Goal: Task Accomplishment & Management: Manage account settings

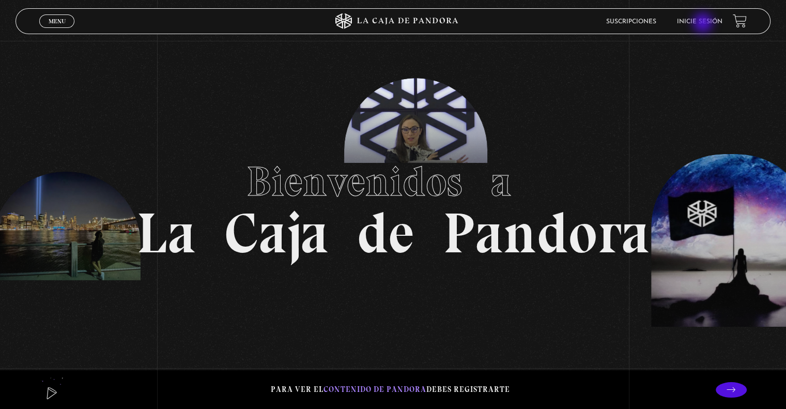
click at [704, 24] on link "Inicie sesión" at bounding box center [699, 22] width 45 height 6
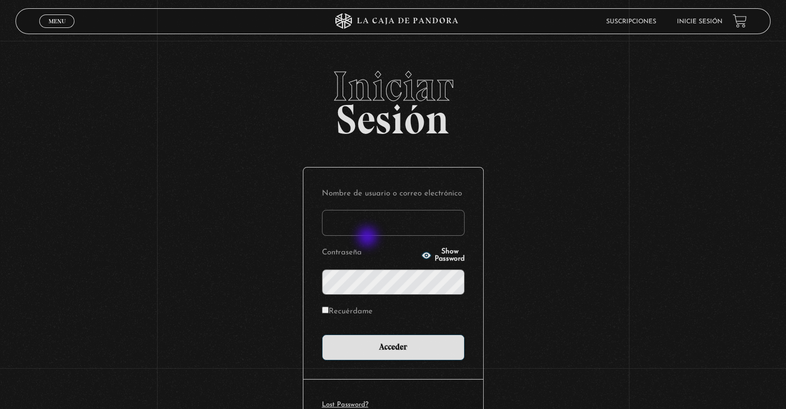
click at [371, 221] on input "Nombre de usuario o correo electrónico" at bounding box center [393, 223] width 143 height 26
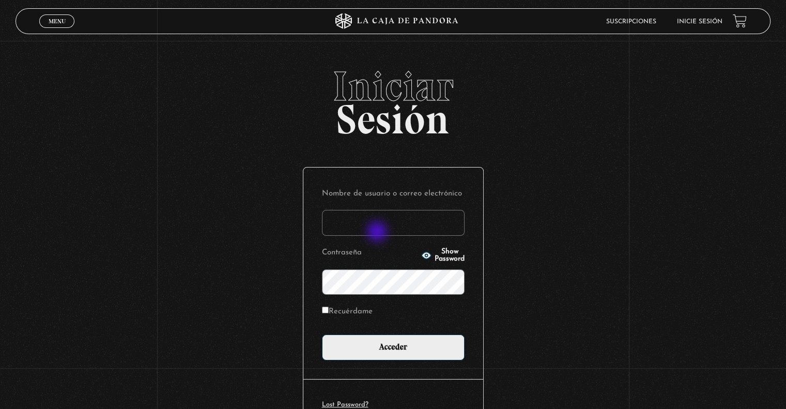
type input "jpgleon@gmail.com"
click at [322, 334] on input "Acceder" at bounding box center [393, 347] width 143 height 26
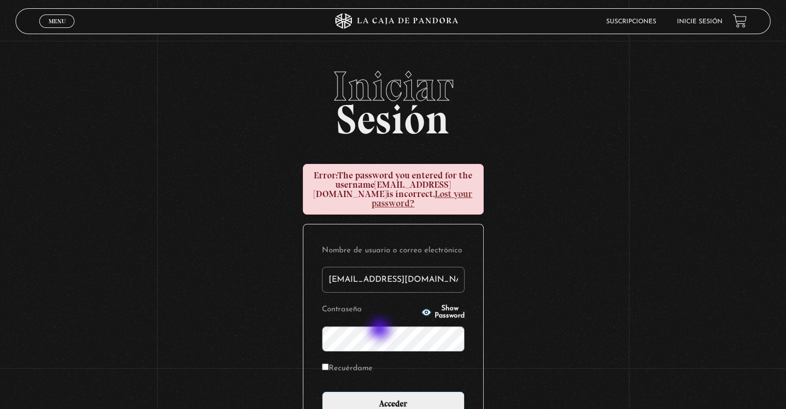
click at [322, 391] on input "Acceder" at bounding box center [393, 404] width 143 height 26
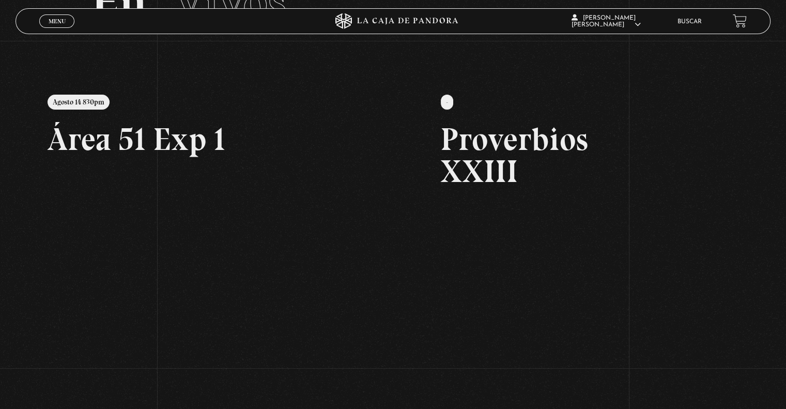
scroll to position [37, 0]
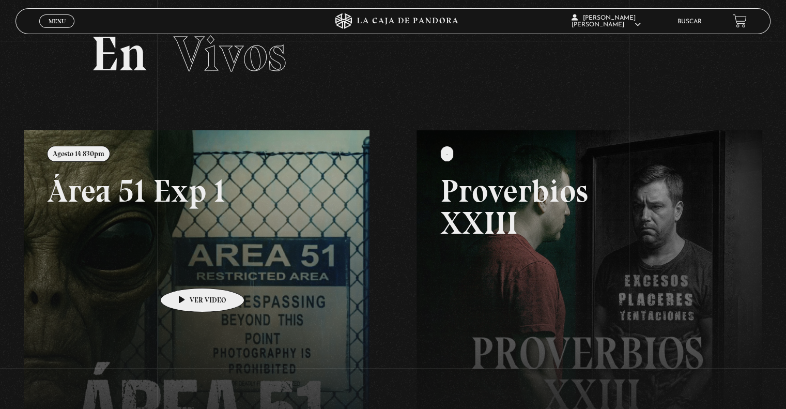
click at [186, 272] on link at bounding box center [417, 334] width 786 height 409
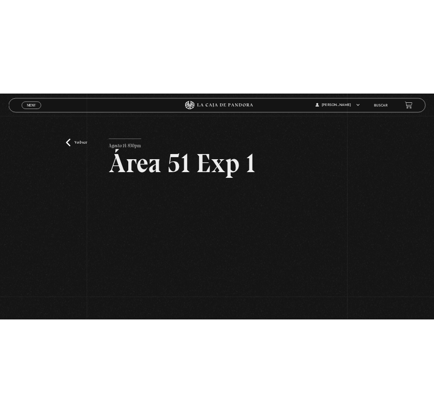
scroll to position [52, 0]
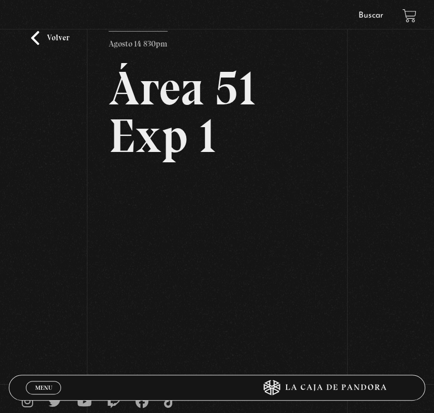
drag, startPoint x: 226, startPoint y: 339, endPoint x: 236, endPoint y: 336, distance: 10.8
click at [226, 339] on div "Menu Cerrar Juan P Gomez Leon En vivos Pandora Centinelas Mi cuenta Salir Busca…" at bounding box center [217, 237] width 434 height 579
click at [276, 108] on h2 "Área 51 Exp 1" at bounding box center [217, 112] width 217 height 95
click at [25, 42] on div "Volver Agosto 14 830pm Área 51 Exp 1" at bounding box center [217, 154] width 434 height 328
click at [52, 39] on link "Volver" at bounding box center [50, 38] width 38 height 14
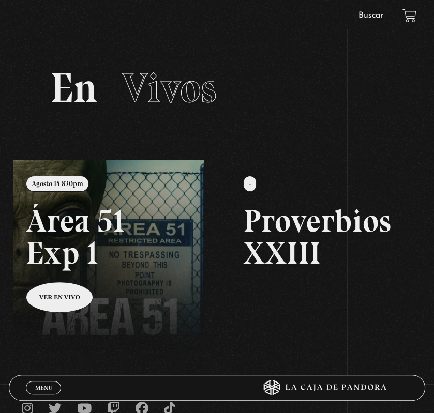
scroll to position [121, 0]
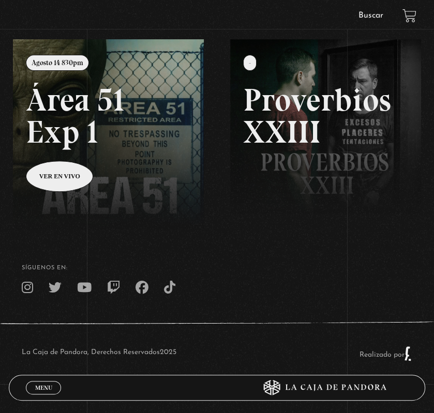
click at [34, 390] on link "Menu Cerrar" at bounding box center [43, 387] width 35 height 13
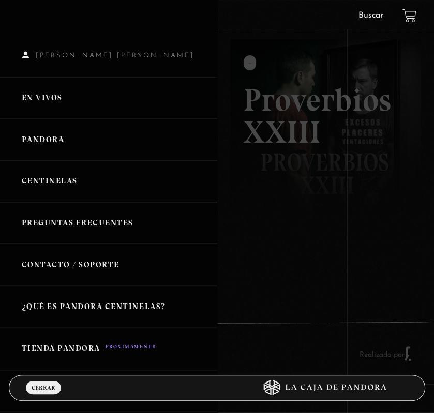
scroll to position [232, 0]
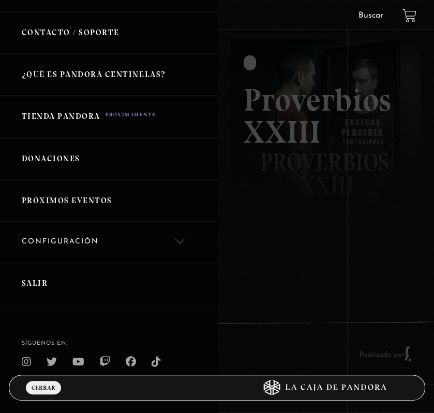
click at [55, 279] on link "Salir" at bounding box center [108, 284] width 217 height 42
